Goal: Information Seeking & Learning: Find contact information

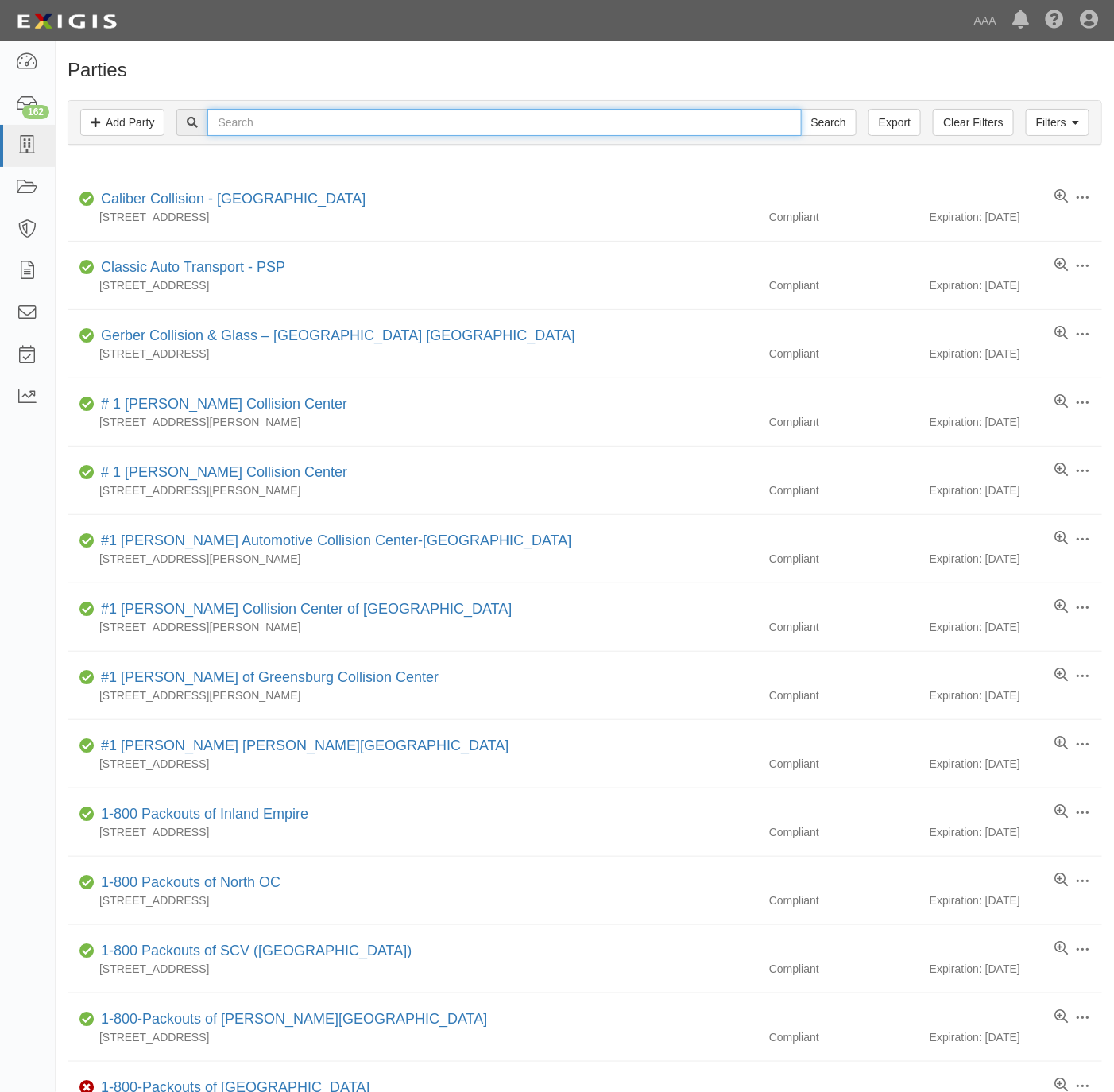
click at [285, 118] on input "text" at bounding box center [504, 123] width 594 height 27
type input "premier tow"
click at [801, 109] on input "Search" at bounding box center [828, 123] width 56 height 27
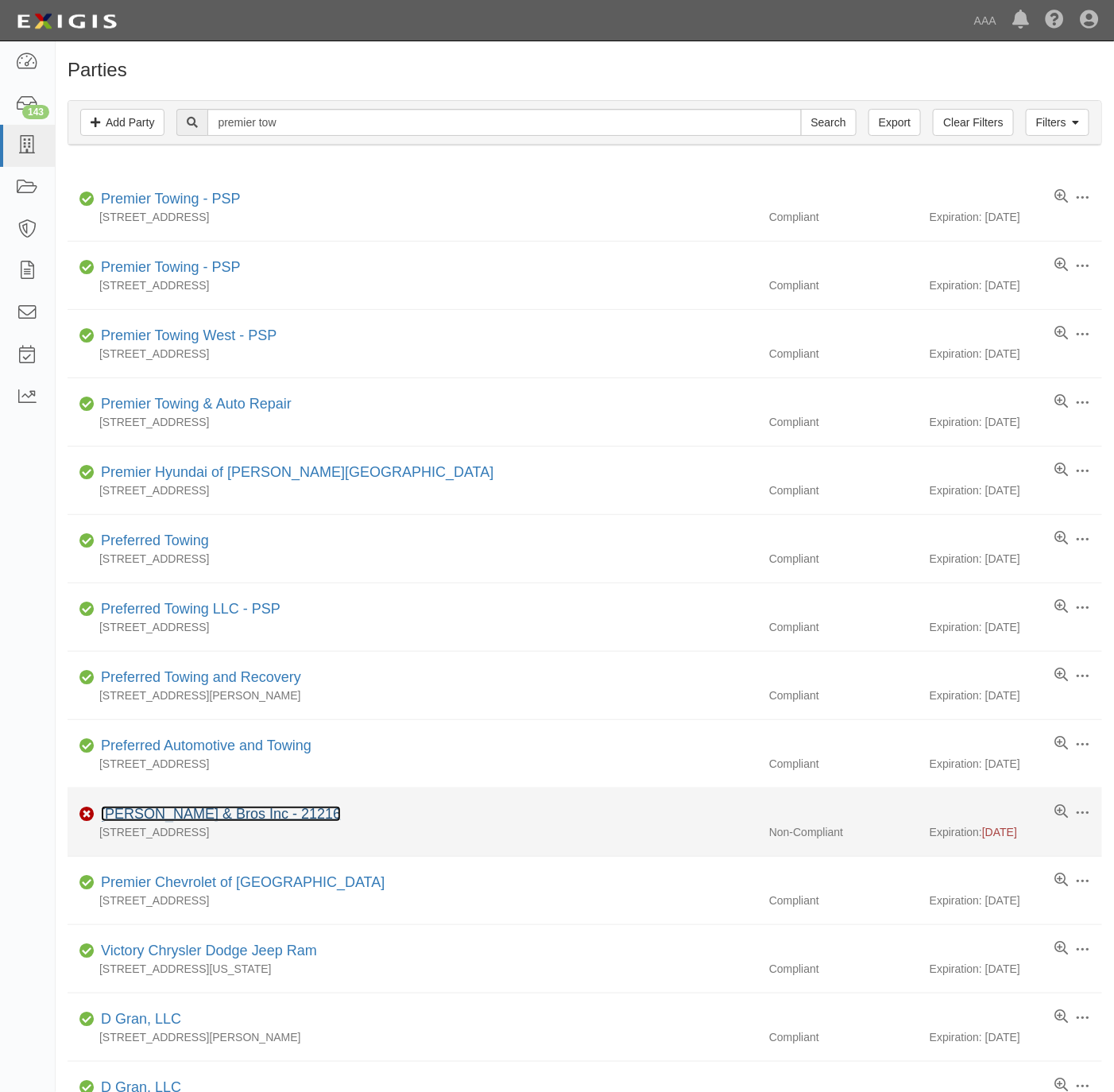
click at [172, 814] on link "[PERSON_NAME] & Bros Inc - 21216" at bounding box center [221, 814] width 240 height 16
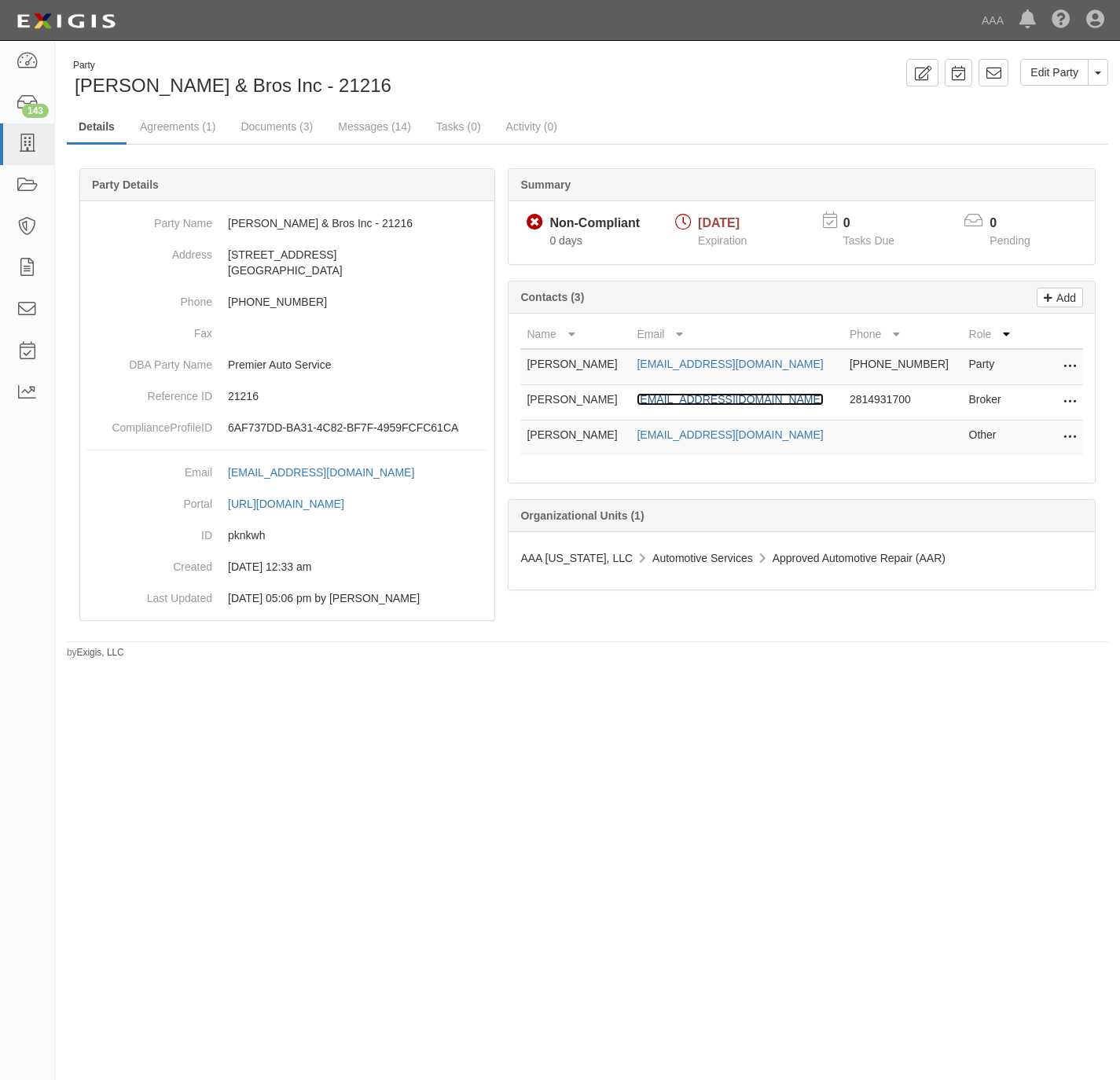
click at [700, 406] on link "mshabib@eigagency.com" at bounding box center [729, 399] width 186 height 13
drag, startPoint x: 303, startPoint y: 81, endPoint x: 227, endPoint y: 64, distance: 77.9
click at [76, 76] on div "Party Adam & Bros Inc - 21216" at bounding box center [321, 79] width 509 height 40
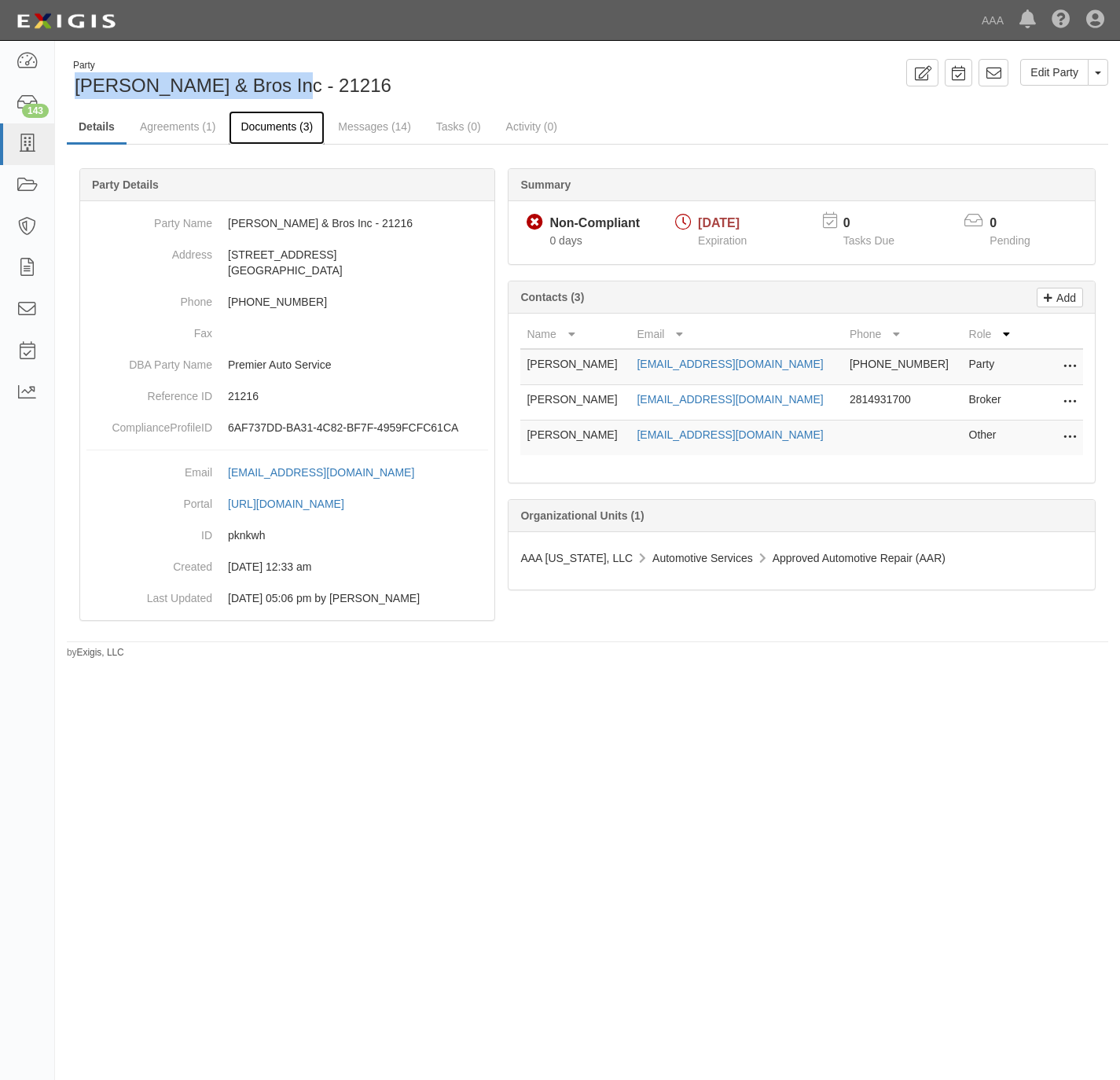
click at [269, 122] on link "Documents (3)" at bounding box center [276, 127] width 95 height 34
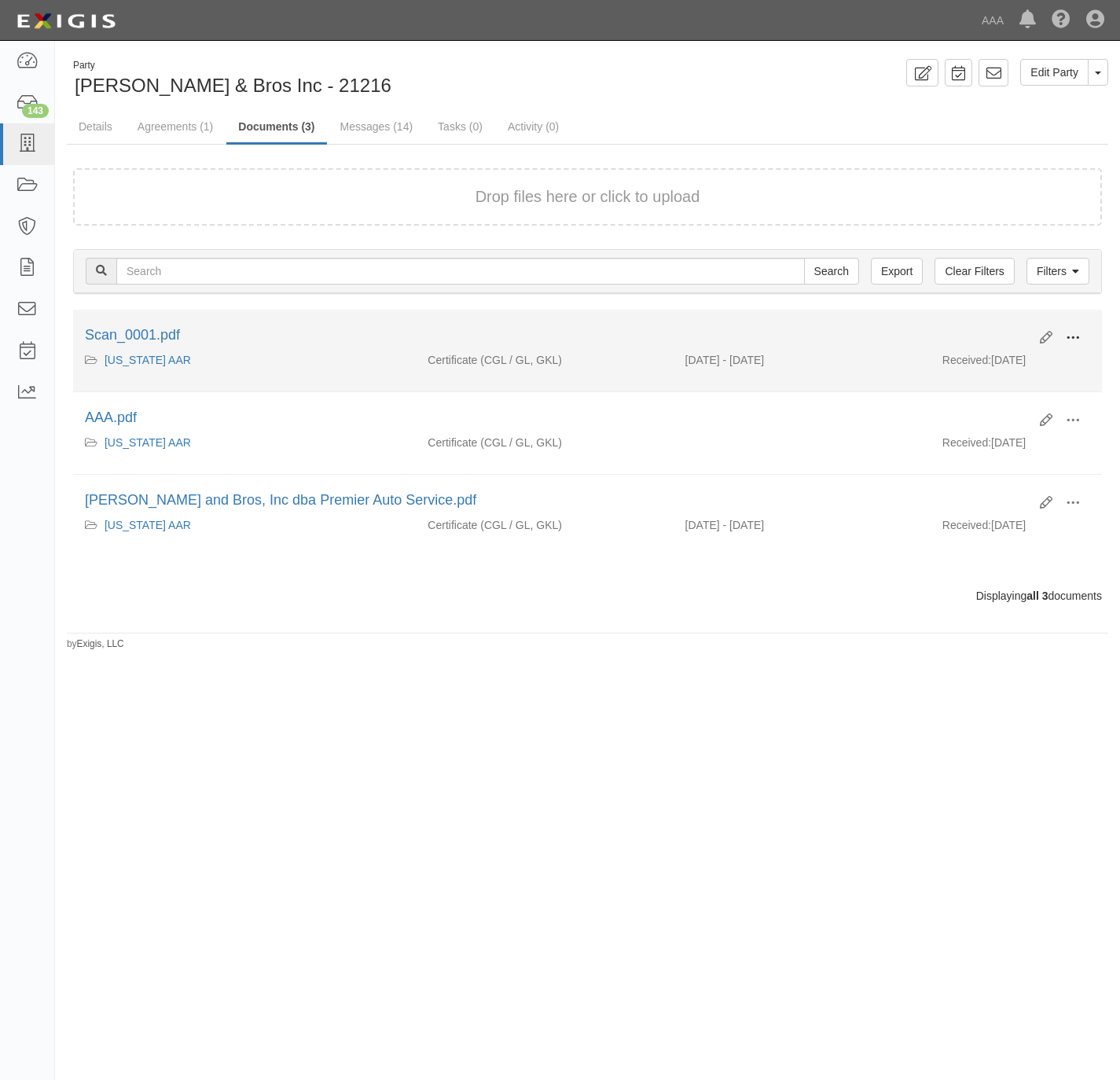
click at [1078, 333] on span at bounding box center [1072, 338] width 14 height 14
click at [988, 359] on link "View" at bounding box center [996, 361] width 124 height 28
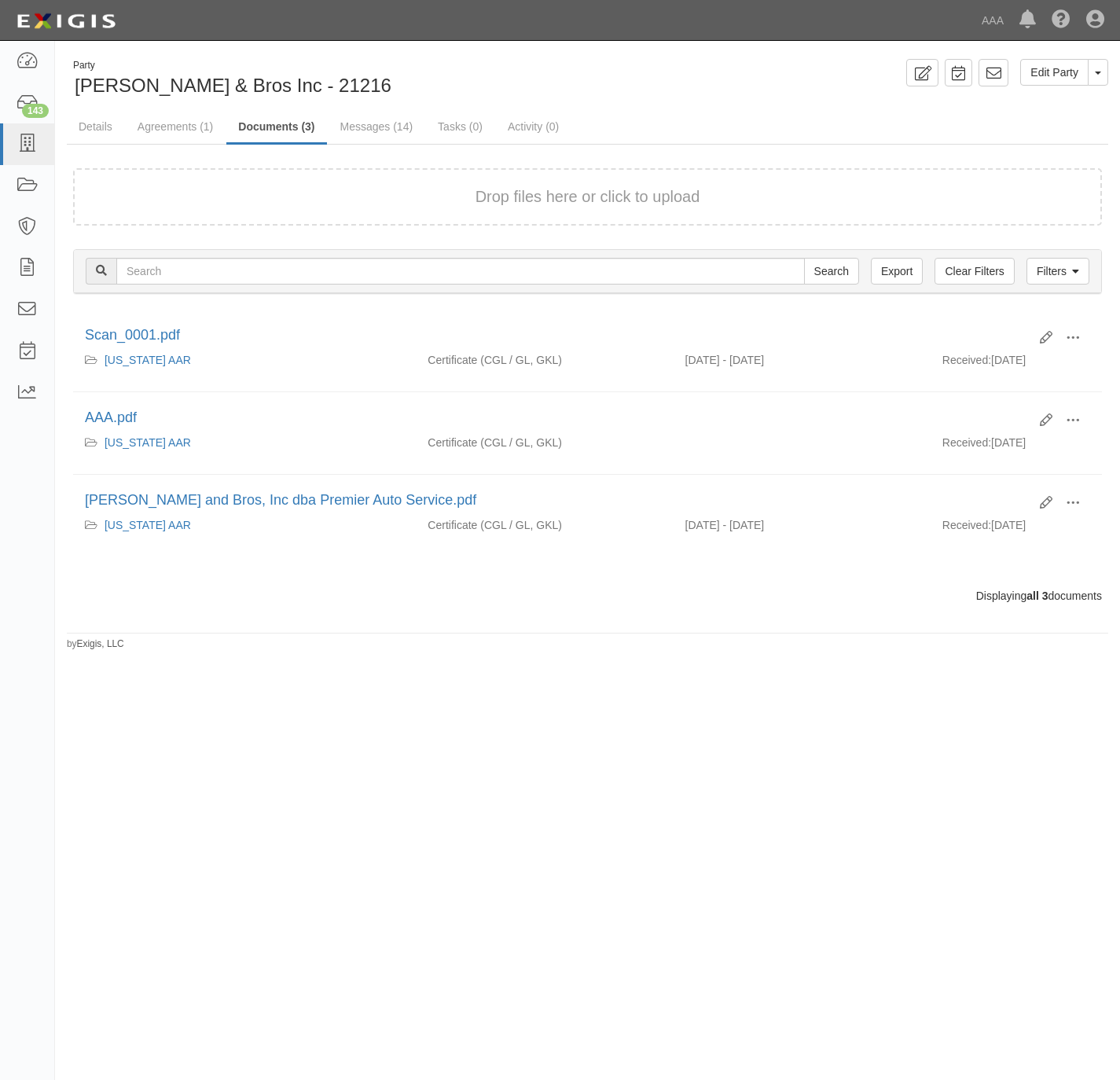
click at [562, 80] on div "Party Adam & Bros Inc - 21216" at bounding box center [321, 79] width 509 height 40
click at [761, 153] on div "Drop files here or click to upload Filters Clear Filters Export Search Filters …" at bounding box center [587, 386] width 1041 height 483
click at [33, 142] on icon at bounding box center [26, 144] width 22 height 18
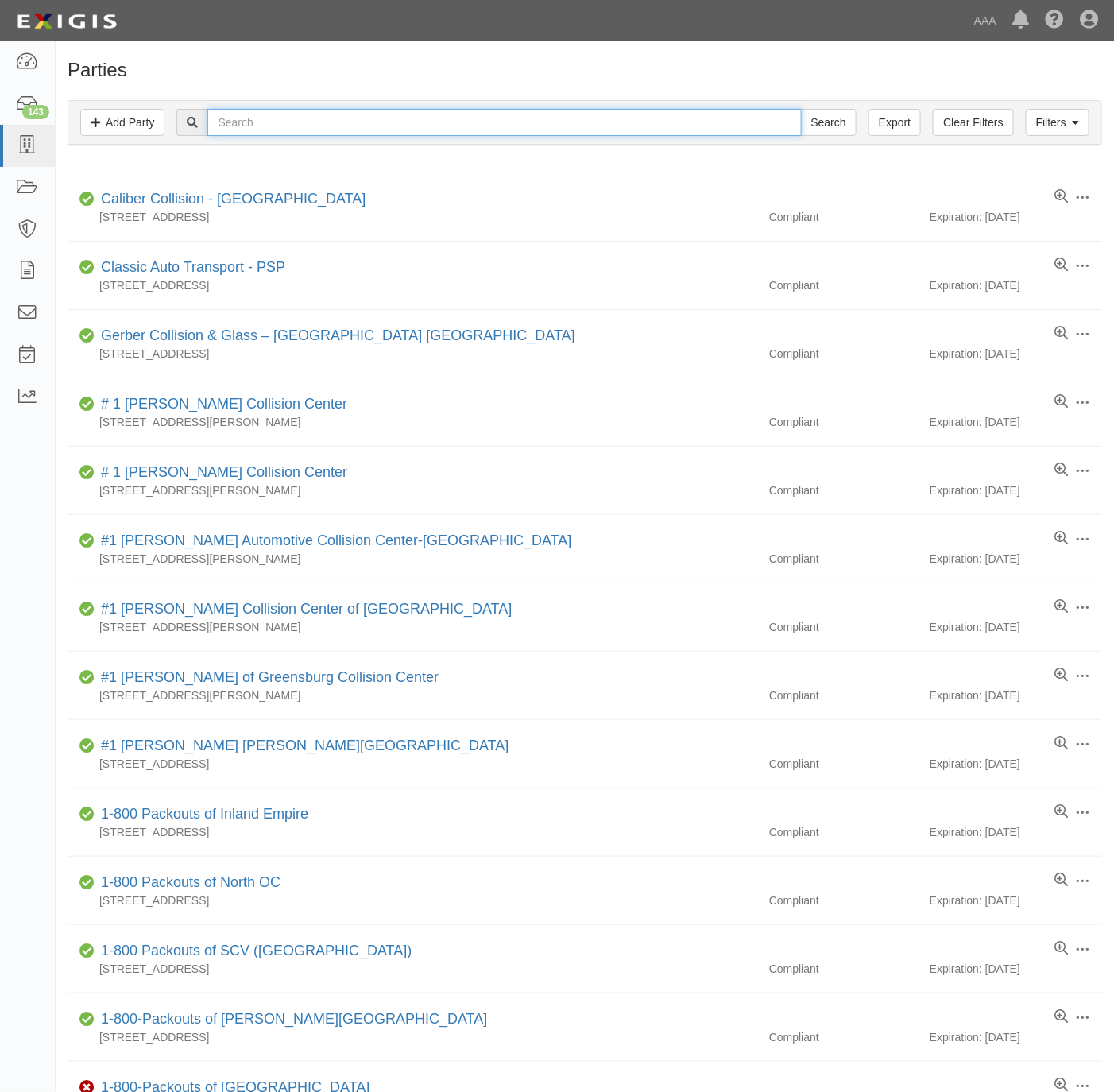
click at [329, 114] on input "text" at bounding box center [504, 123] width 594 height 27
type input "premier tow"
click at [801, 109] on input "Search" at bounding box center [828, 123] width 56 height 27
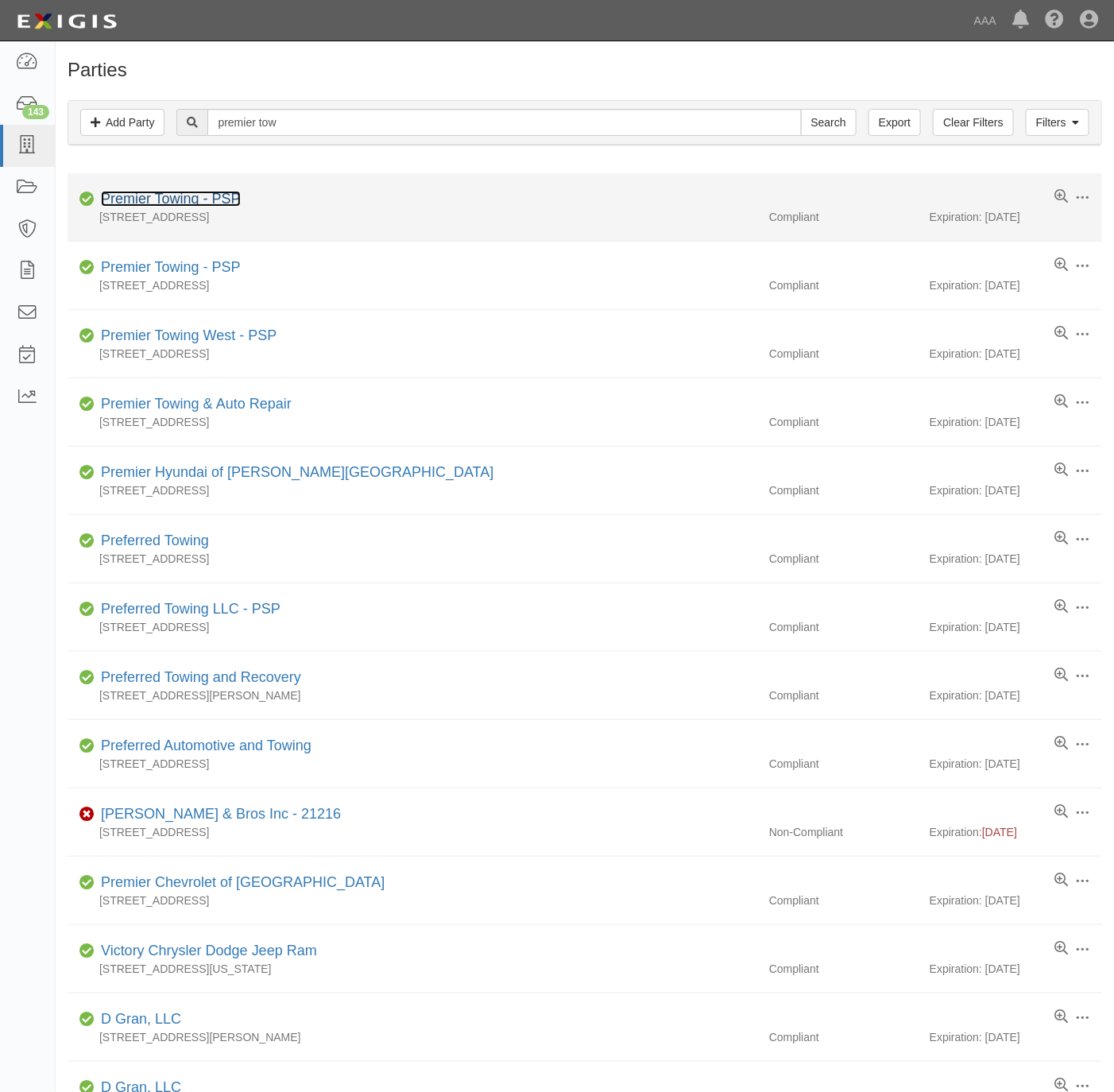
click at [161, 204] on link "Premier Towing - PSP" at bounding box center [171, 199] width 139 height 16
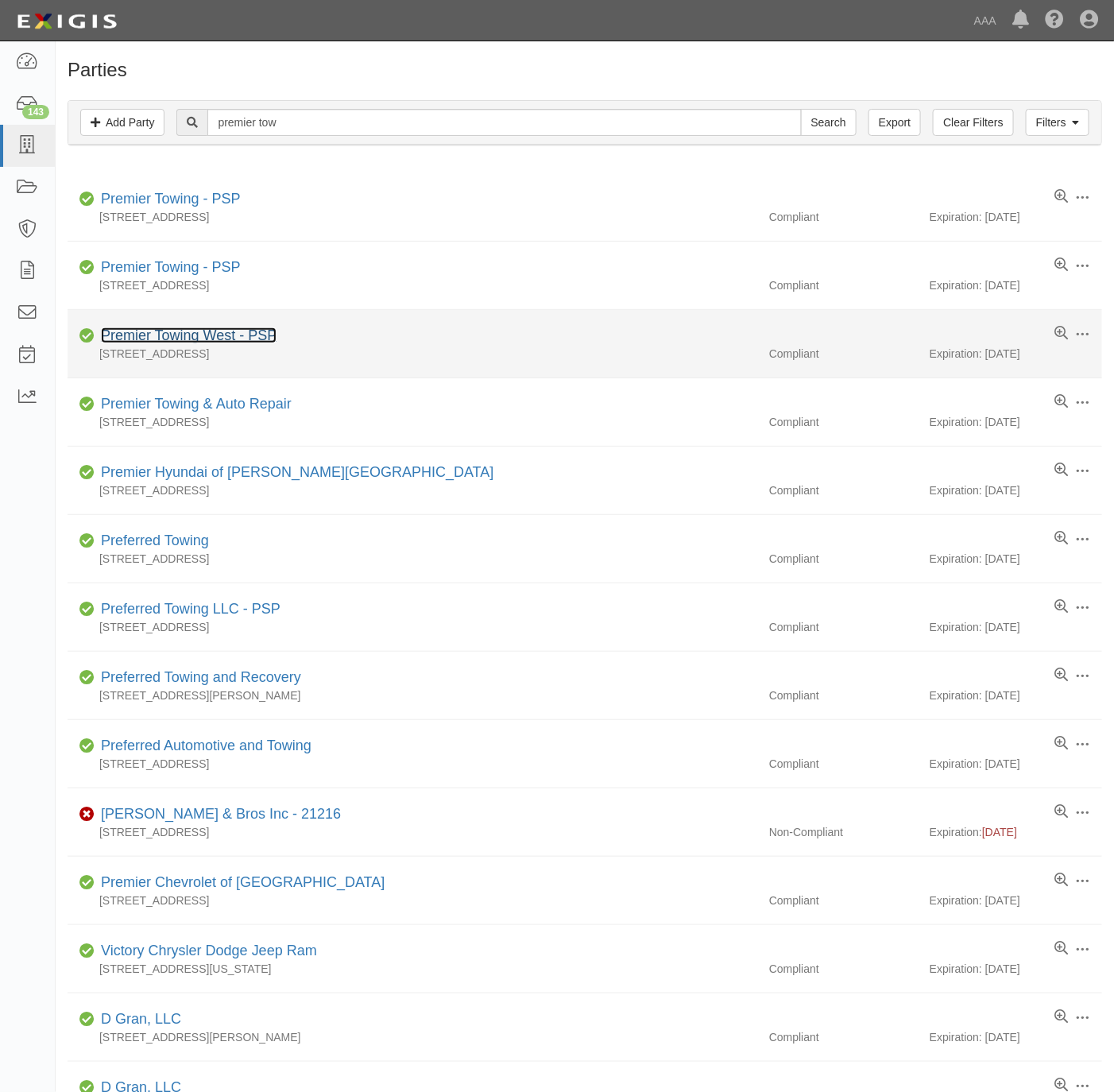
click at [155, 332] on link "Premier Towing West - PSP" at bounding box center [189, 335] width 175 height 16
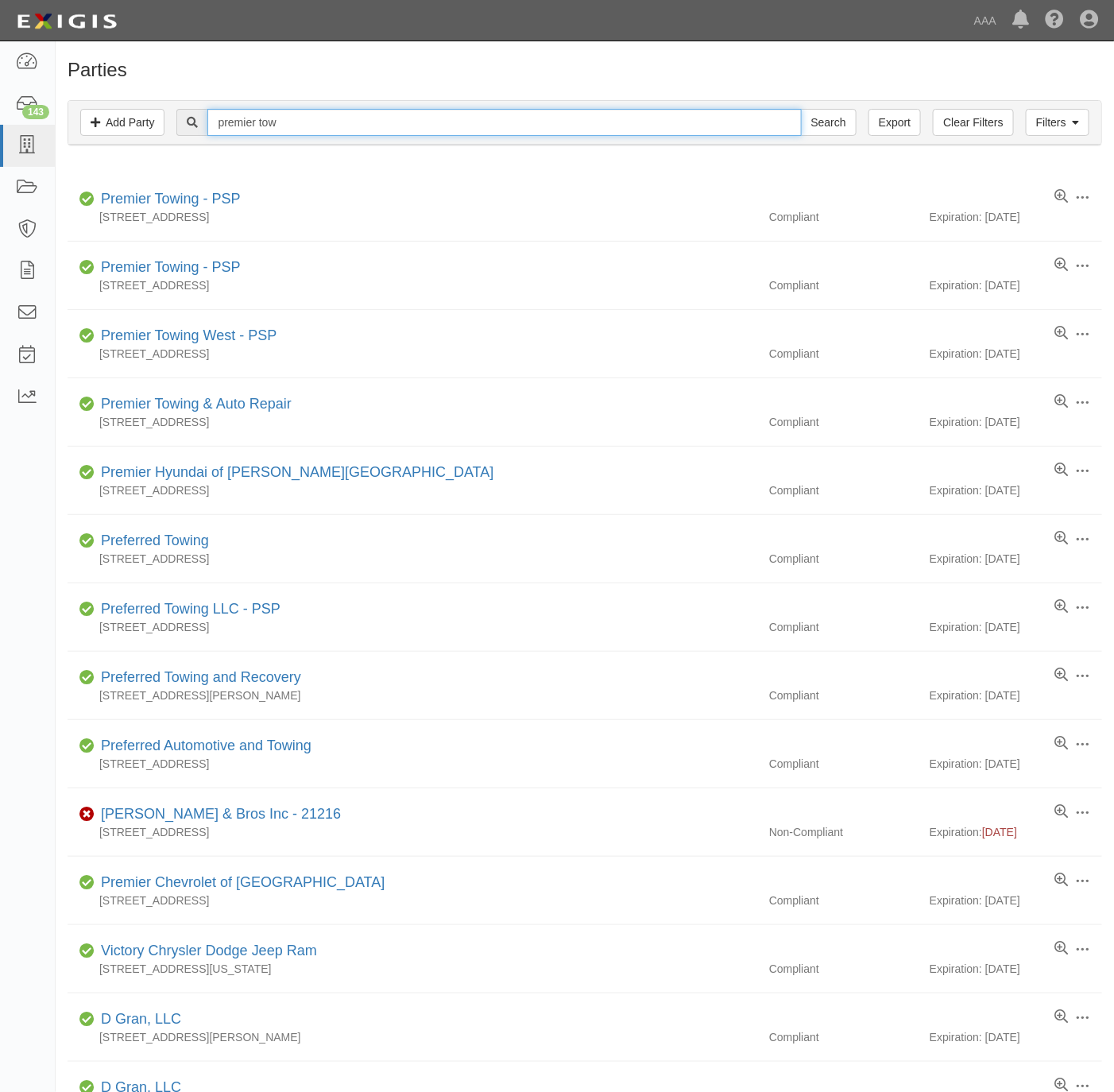
click at [337, 123] on input "premier tow" at bounding box center [504, 123] width 594 height 27
type input "premier tow service"
click at [801, 109] on input "Search" at bounding box center [828, 123] width 56 height 27
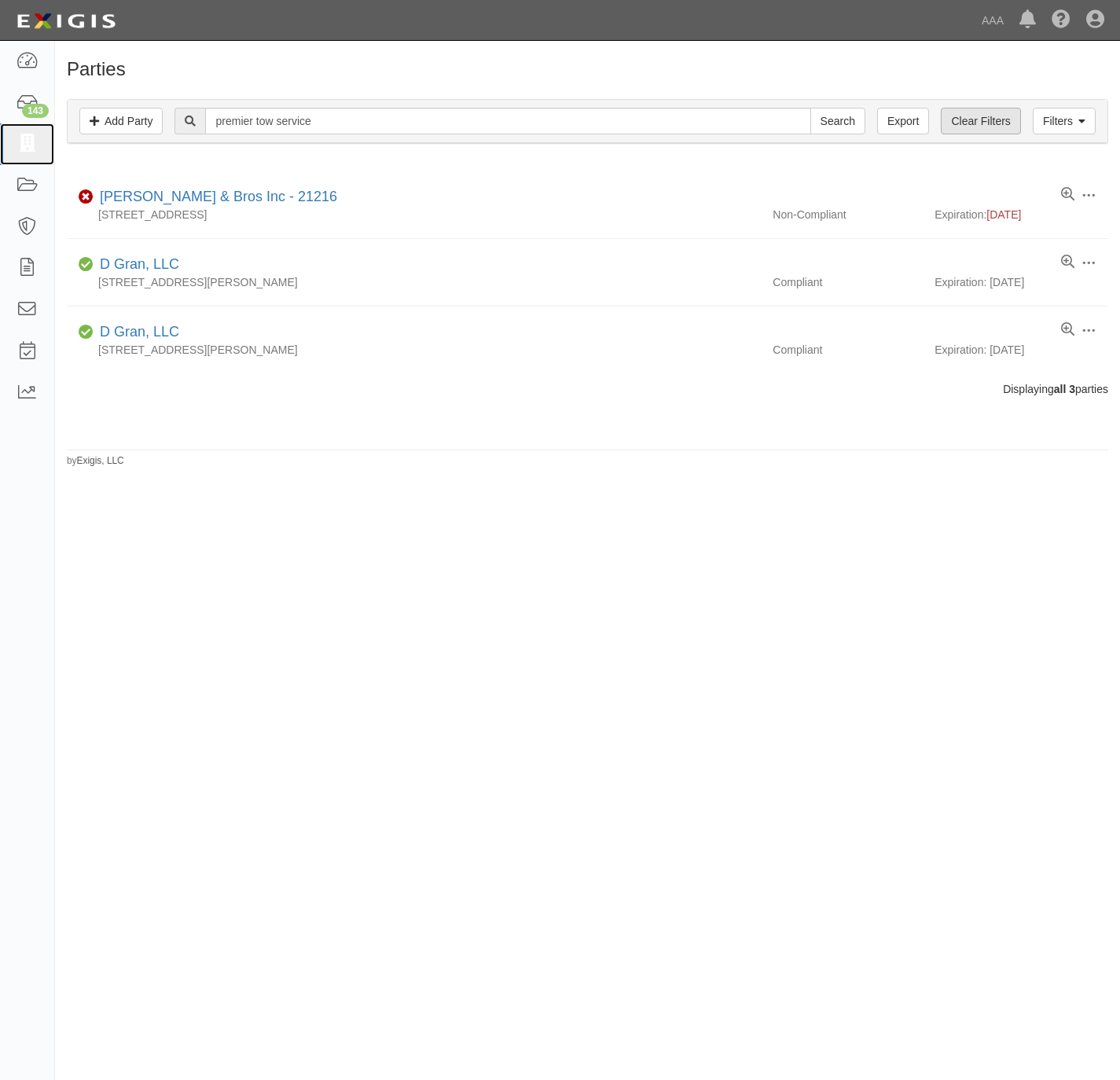
drag, startPoint x: 23, startPoint y: 142, endPoint x: 1014, endPoint y: 119, distance: 991.3
click at [26, 138] on icon at bounding box center [26, 144] width 22 height 18
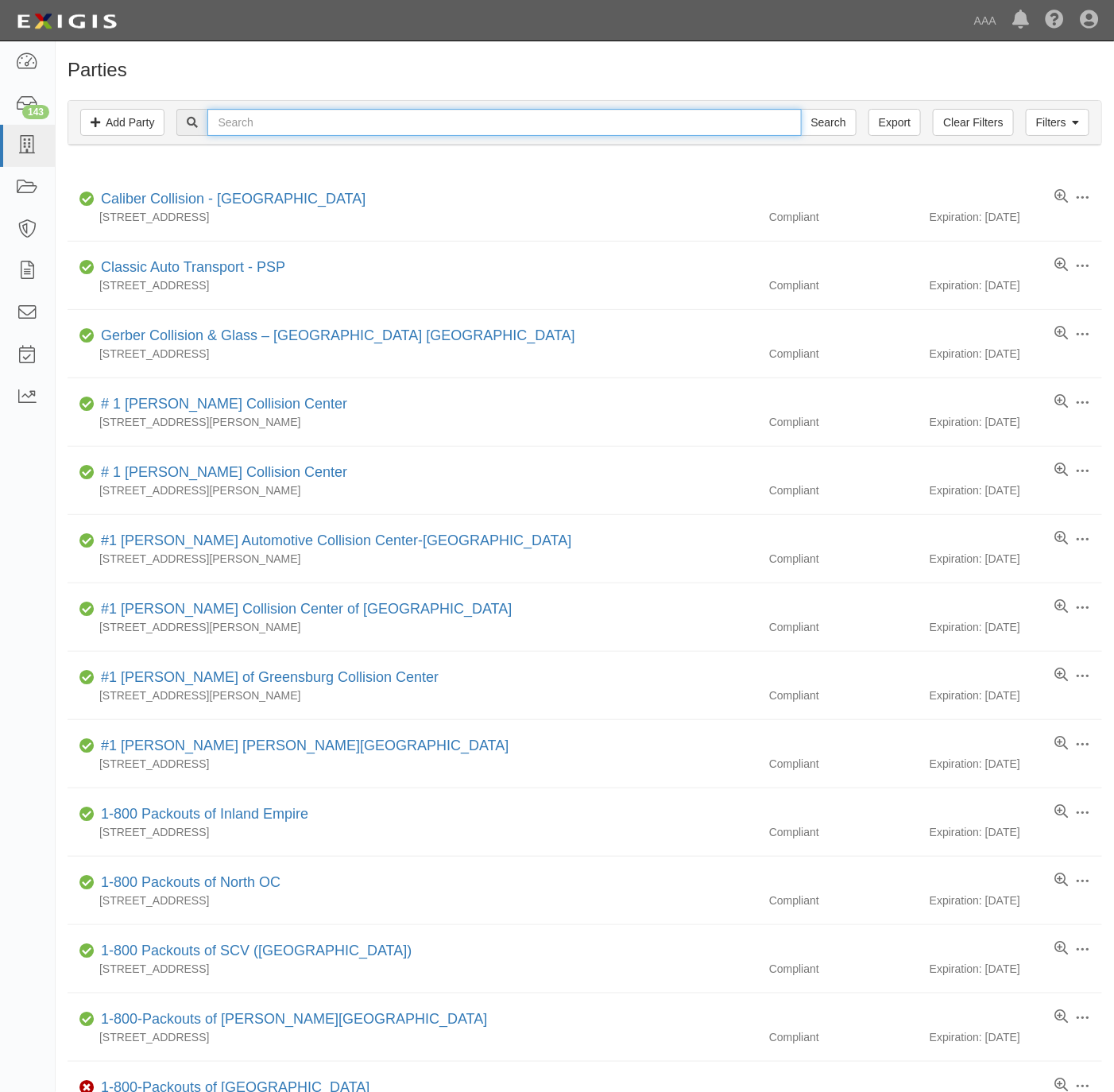
click at [312, 123] on input "text" at bounding box center [504, 123] width 594 height 27
paste input "Premier Tow Service"
type input "Premier Tow Service"
click at [847, 129] on input "Search" at bounding box center [828, 123] width 56 height 27
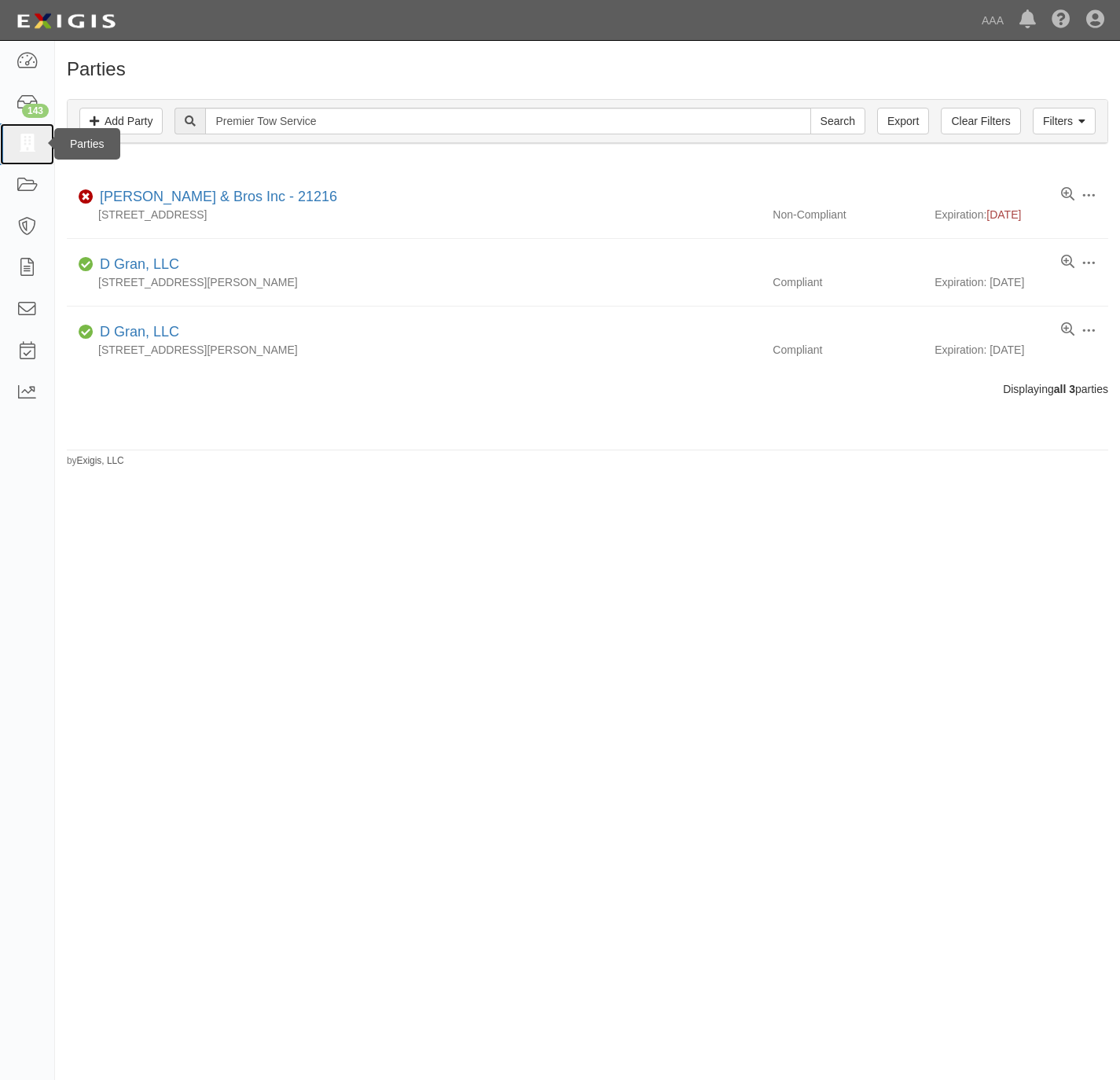
click at [33, 142] on icon at bounding box center [26, 144] width 22 height 18
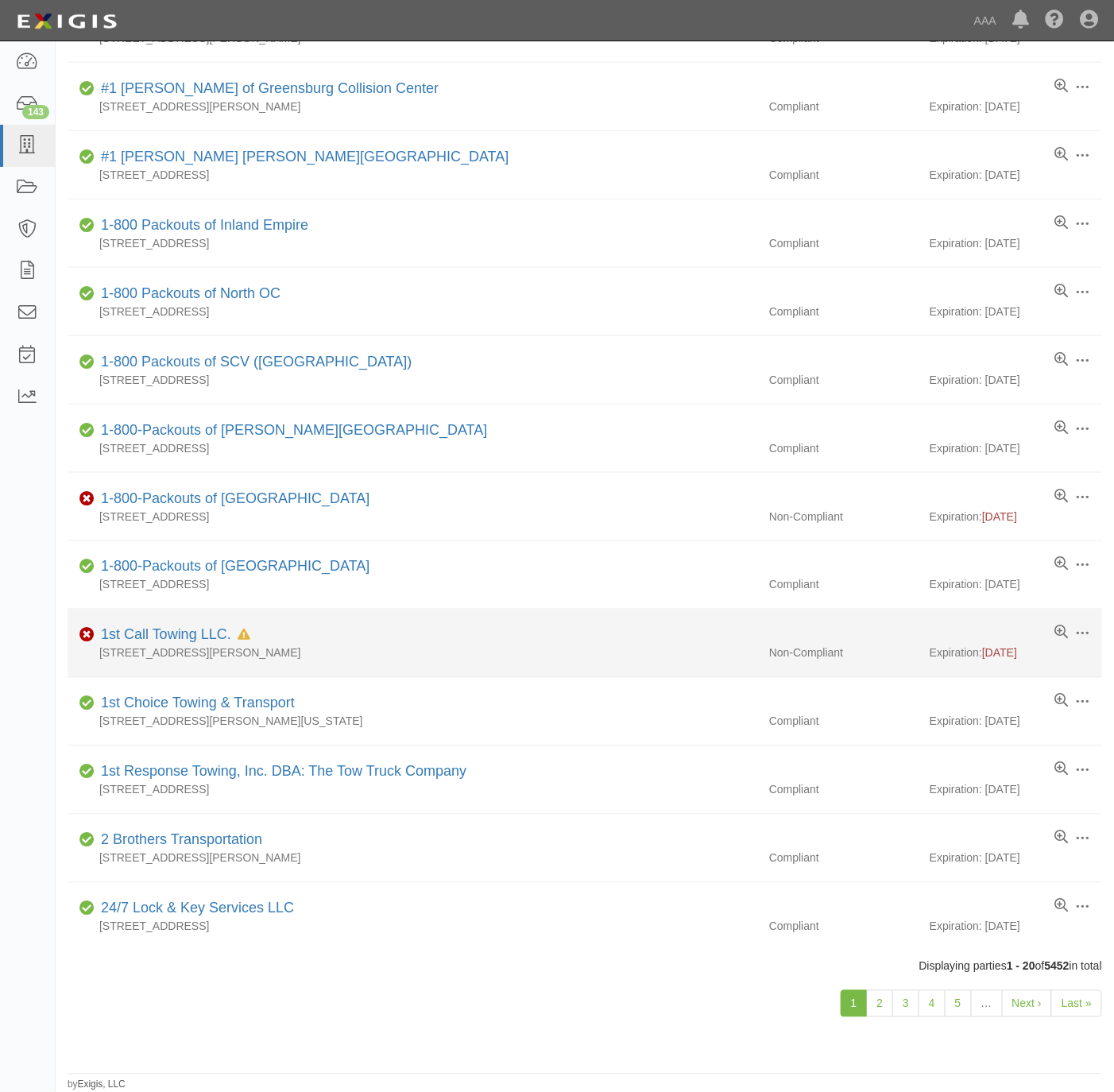
scroll to position [600, 0]
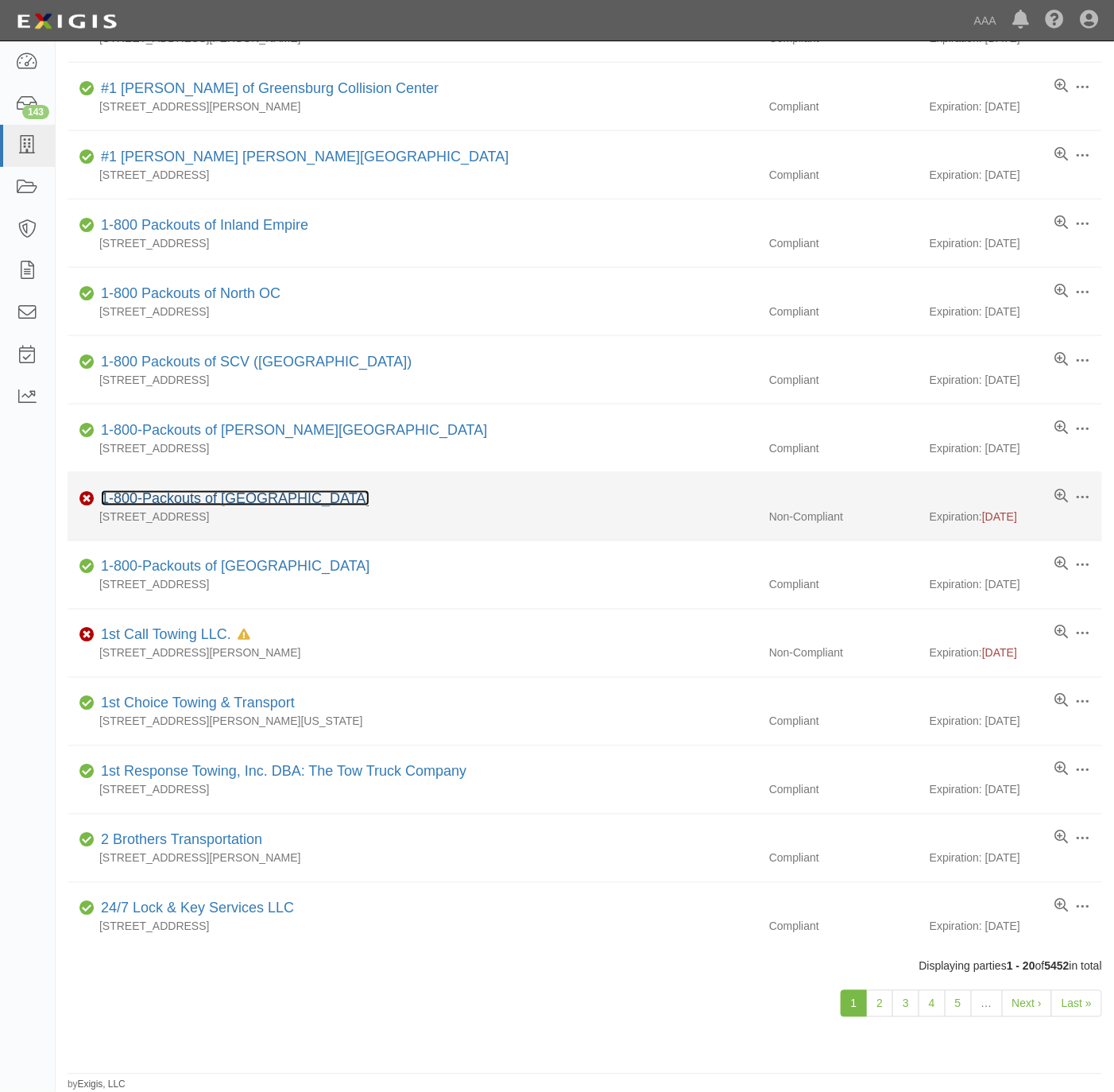
click at [279, 496] on link "1-800-Packouts of [GEOGRAPHIC_DATA]" at bounding box center [236, 498] width 269 height 16
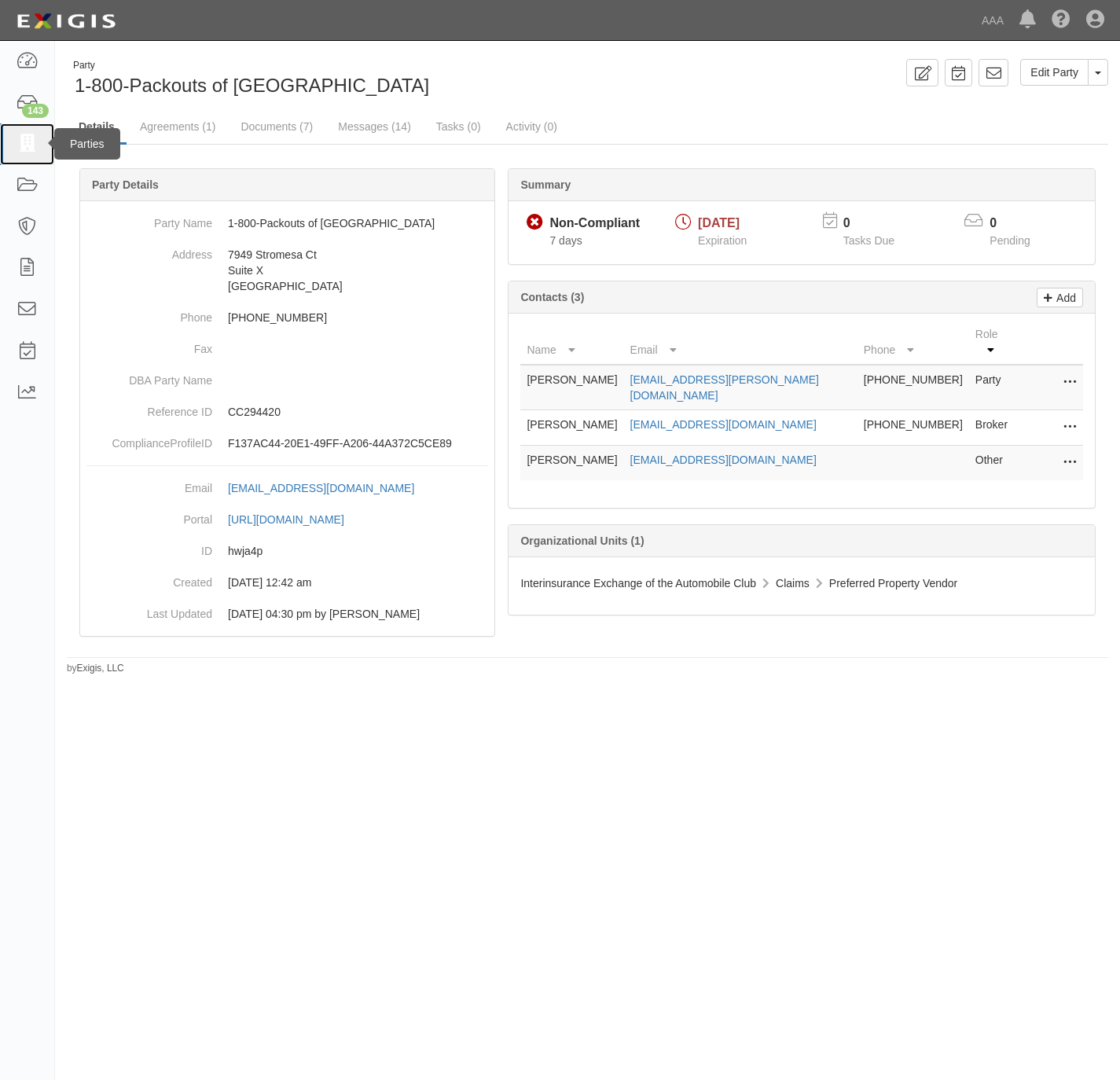
click at [37, 142] on icon at bounding box center [26, 144] width 22 height 18
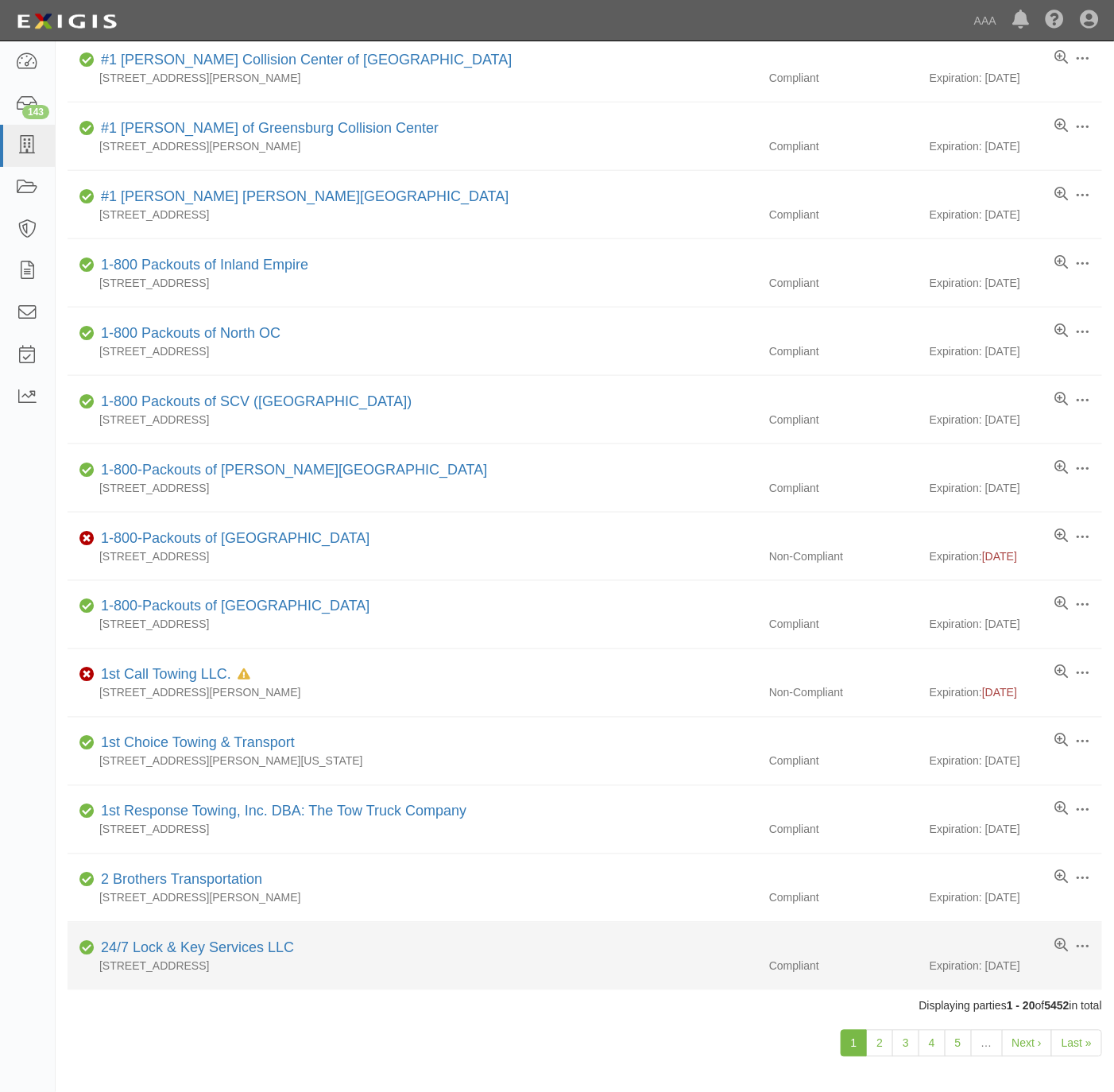
scroll to position [600, 0]
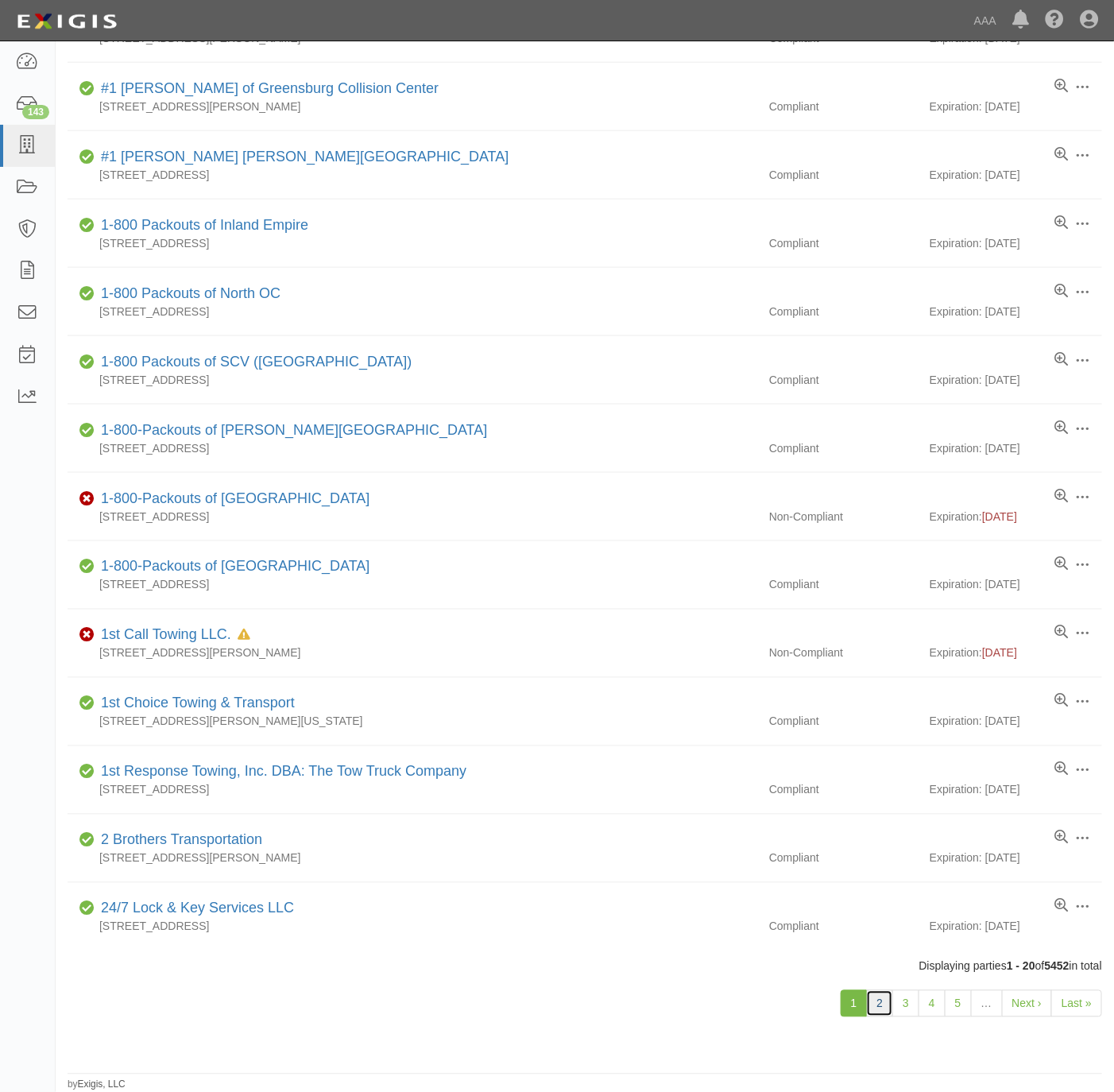
click at [873, 1002] on link "2" at bounding box center [880, 1004] width 27 height 27
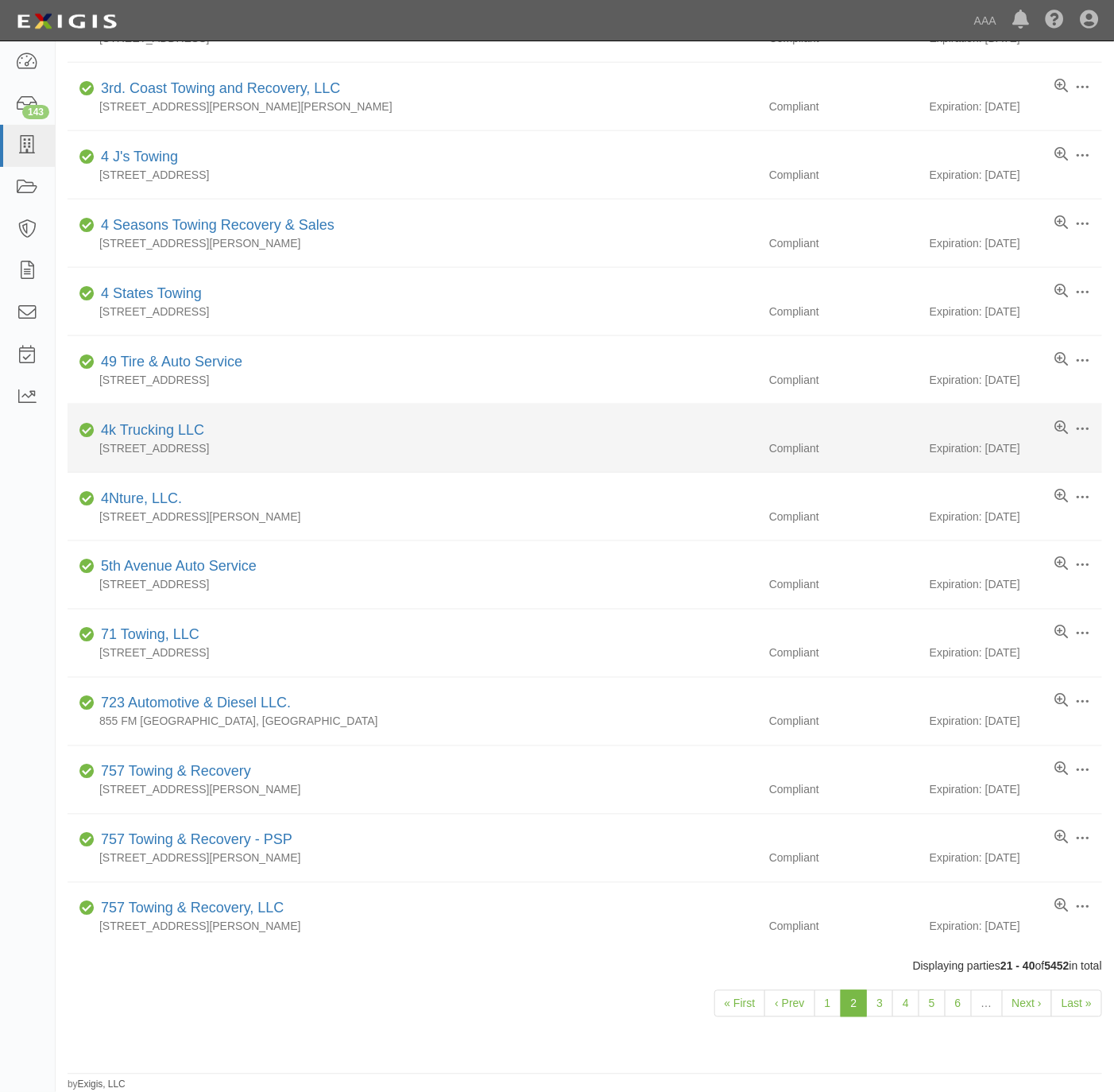
scroll to position [600, 0]
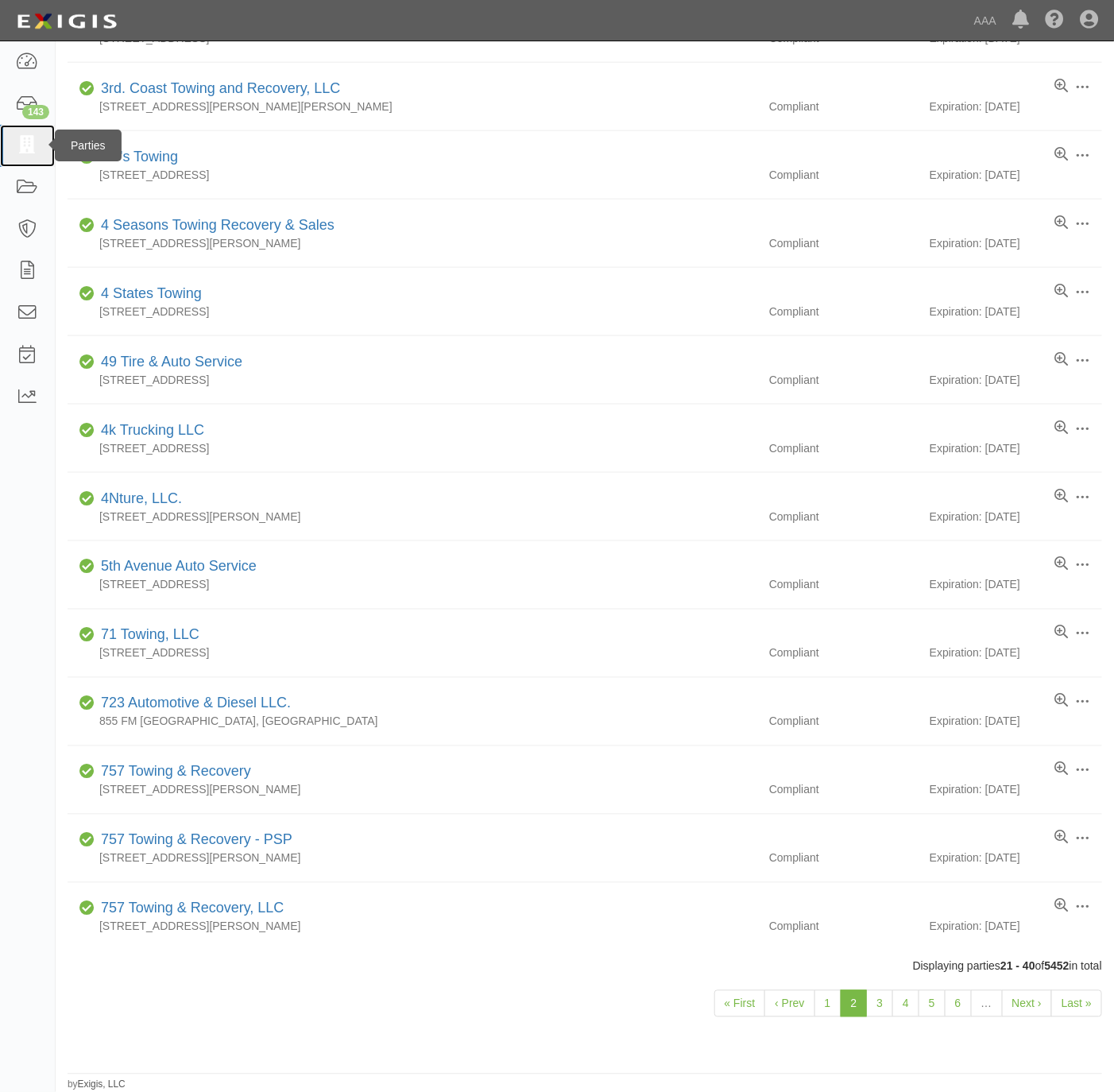
click at [5, 141] on link at bounding box center [27, 145] width 55 height 42
